Goal: Task Accomplishment & Management: Complete application form

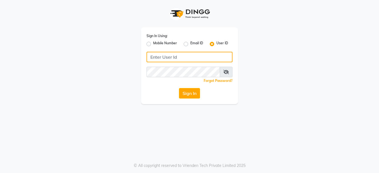
click at [162, 59] on input "Username" at bounding box center [190, 57] width 86 height 11
drag, startPoint x: 150, startPoint y: 58, endPoint x: 188, endPoint y: 61, distance: 38.7
click at [188, 61] on input "lustersalon" at bounding box center [190, 57] width 86 height 11
type input "lustersalon"
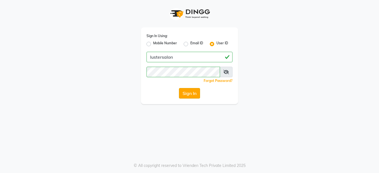
click at [189, 95] on button "Sign In" at bounding box center [189, 93] width 21 height 11
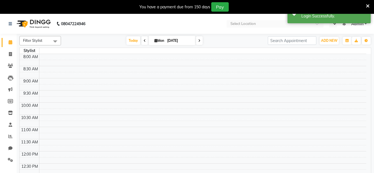
select select "en"
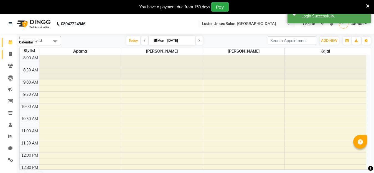
click at [9, 54] on icon at bounding box center [10, 54] width 3 height 4
select select "service"
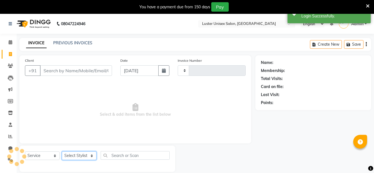
click at [85, 158] on select "Select Stylist" at bounding box center [79, 156] width 35 height 9
select select "7467"
type input "0486"
click at [84, 133] on span "Select & add items from the list below" at bounding box center [135, 111] width 221 height 56
click at [77, 159] on select "Select Stylist" at bounding box center [79, 156] width 35 height 9
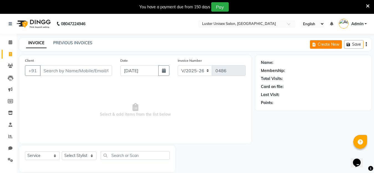
click at [320, 48] on button "Create New" at bounding box center [326, 44] width 32 height 9
select select "service"
select select "7467"
type input "0486"
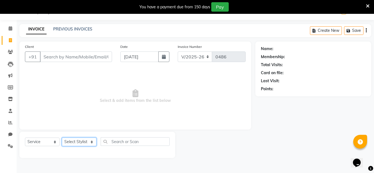
drag, startPoint x: 170, startPoint y: 60, endPoint x: 76, endPoint y: 140, distance: 123.1
click at [76, 140] on select "Select Stylist [PERSON_NAME] kajal [PERSON_NAME]" at bounding box center [79, 142] width 35 height 9
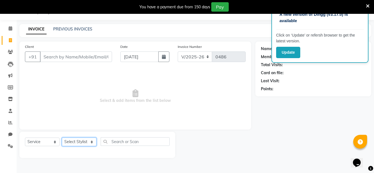
select select "88336"
click at [62, 138] on select "Select Stylist [PERSON_NAME] kajal [PERSON_NAME]" at bounding box center [79, 142] width 35 height 9
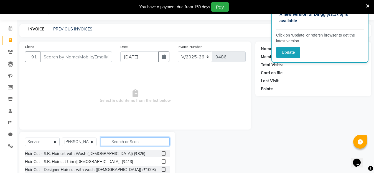
click at [128, 142] on input "text" at bounding box center [135, 142] width 69 height 9
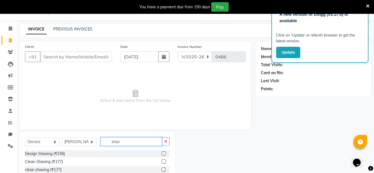
type input "shav"
click at [109, 162] on div "Clean Shaving (₹177)" at bounding box center [97, 162] width 145 height 7
click at [33, 165] on div "Clean Shaving (₹177)" at bounding box center [97, 162] width 145 height 7
click at [34, 163] on div "Clean Shaving (₹177)" at bounding box center [44, 162] width 38 height 6
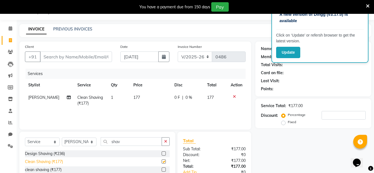
checkbox input "false"
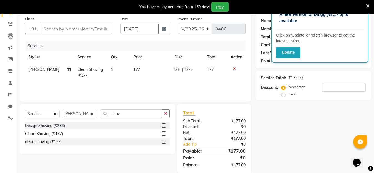
scroll to position [51, 0]
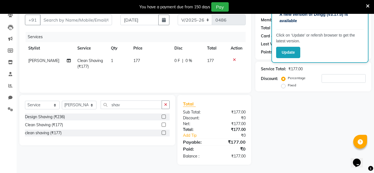
click at [341, 38] on p "Click on ‘Update’ or refersh browser to get the latest version." at bounding box center [320, 38] width 88 height 12
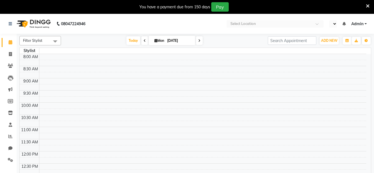
select select "en"
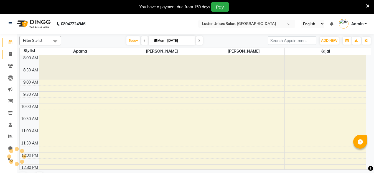
click at [9, 53] on icon at bounding box center [10, 54] width 3 height 4
select select "service"
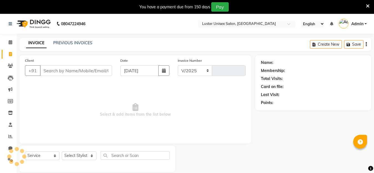
select select "7467"
type input "0486"
click at [71, 157] on select "Select Stylist" at bounding box center [79, 156] width 35 height 9
click at [71, 155] on select "Select Stylist [PERSON_NAME] kajal [PERSON_NAME]" at bounding box center [79, 156] width 35 height 9
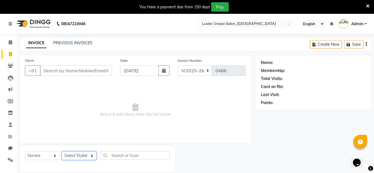
click at [71, 155] on select "Select Stylist [PERSON_NAME] kajal [PERSON_NAME]" at bounding box center [79, 156] width 35 height 9
select select "88336"
click at [62, 152] on select "Select Stylist [PERSON_NAME] kajal [PERSON_NAME]" at bounding box center [79, 156] width 35 height 9
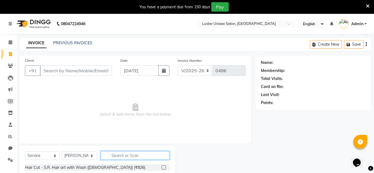
click at [126, 157] on input "text" at bounding box center [135, 156] width 69 height 9
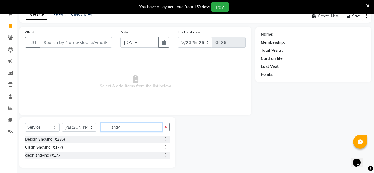
scroll to position [31, 0]
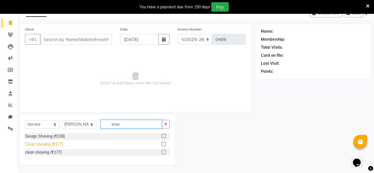
type input "shav"
click at [29, 146] on div "Clean Shaving (₹177)" at bounding box center [44, 145] width 38 height 6
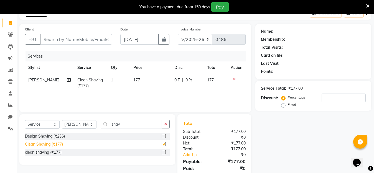
checkbox input "false"
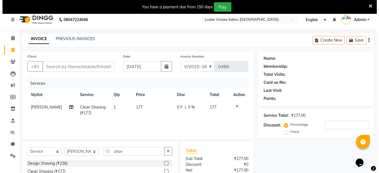
scroll to position [0, 0]
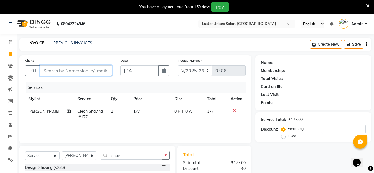
click at [94, 70] on input "Client" at bounding box center [76, 71] width 72 height 11
type input "9"
type input "0"
type input "9766650961"
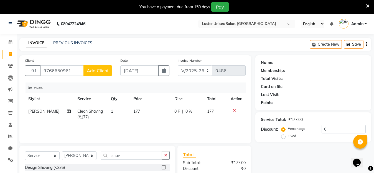
click at [97, 71] on span "Add Client" at bounding box center [98, 71] width 22 height 6
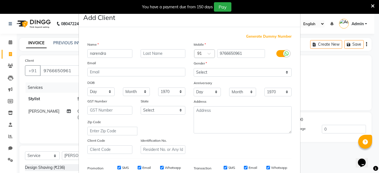
type input "narendra"
click at [216, 75] on select "Select Male Female Other Prefer Not To Say" at bounding box center [243, 72] width 98 height 9
select select "male"
click at [194, 68] on select "Select Male Female Other Prefer Not To Say" at bounding box center [243, 72] width 98 height 9
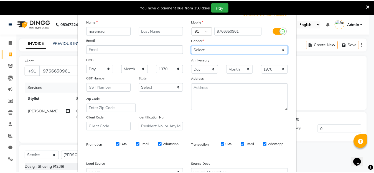
scroll to position [83, 0]
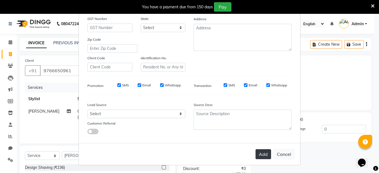
click at [258, 153] on button "Add" at bounding box center [264, 155] width 16 height 10
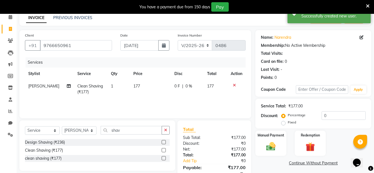
scroll to position [51, 0]
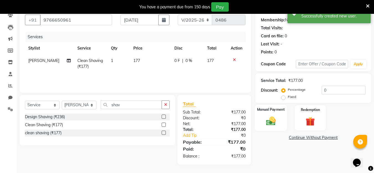
click at [270, 119] on img at bounding box center [271, 121] width 16 height 11
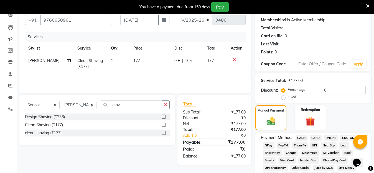
click at [280, 145] on span "PayTM" at bounding box center [283, 146] width 13 height 6
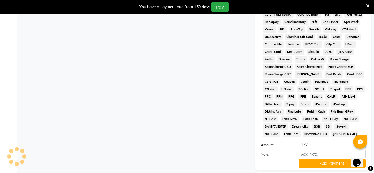
scroll to position [265, 0]
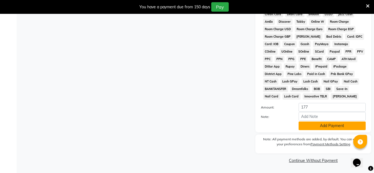
click at [312, 125] on button "Add Payment" at bounding box center [332, 126] width 67 height 9
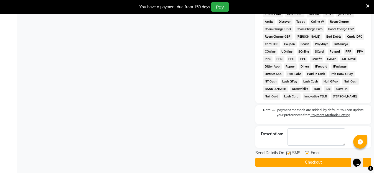
click at [297, 164] on button "Checkout" at bounding box center [314, 162] width 116 height 9
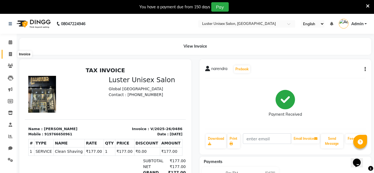
click at [11, 55] on icon at bounding box center [10, 54] width 3 height 4
select select "service"
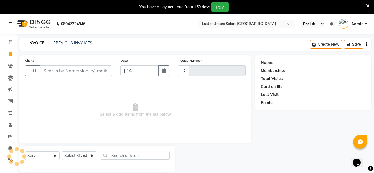
scroll to position [14, 0]
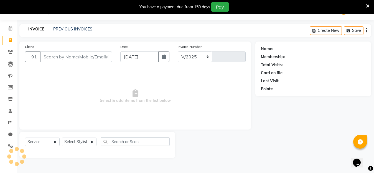
select select "7467"
type input "0487"
click at [77, 142] on select "Select Stylist [PERSON_NAME] kajal [PERSON_NAME]" at bounding box center [79, 142] width 35 height 9
select select "88336"
click at [62, 138] on select "Select Stylist [PERSON_NAME] kajal [PERSON_NAME]" at bounding box center [79, 142] width 35 height 9
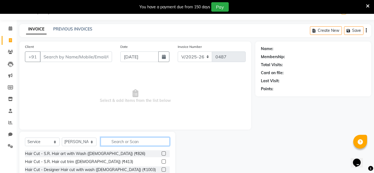
click at [117, 143] on input "text" at bounding box center [135, 142] width 69 height 9
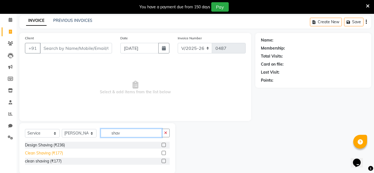
scroll to position [31, 0]
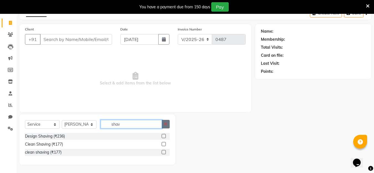
type input "shav"
click at [164, 125] on button "button" at bounding box center [166, 124] width 8 height 9
